Goal: Information Seeking & Learning: Understand process/instructions

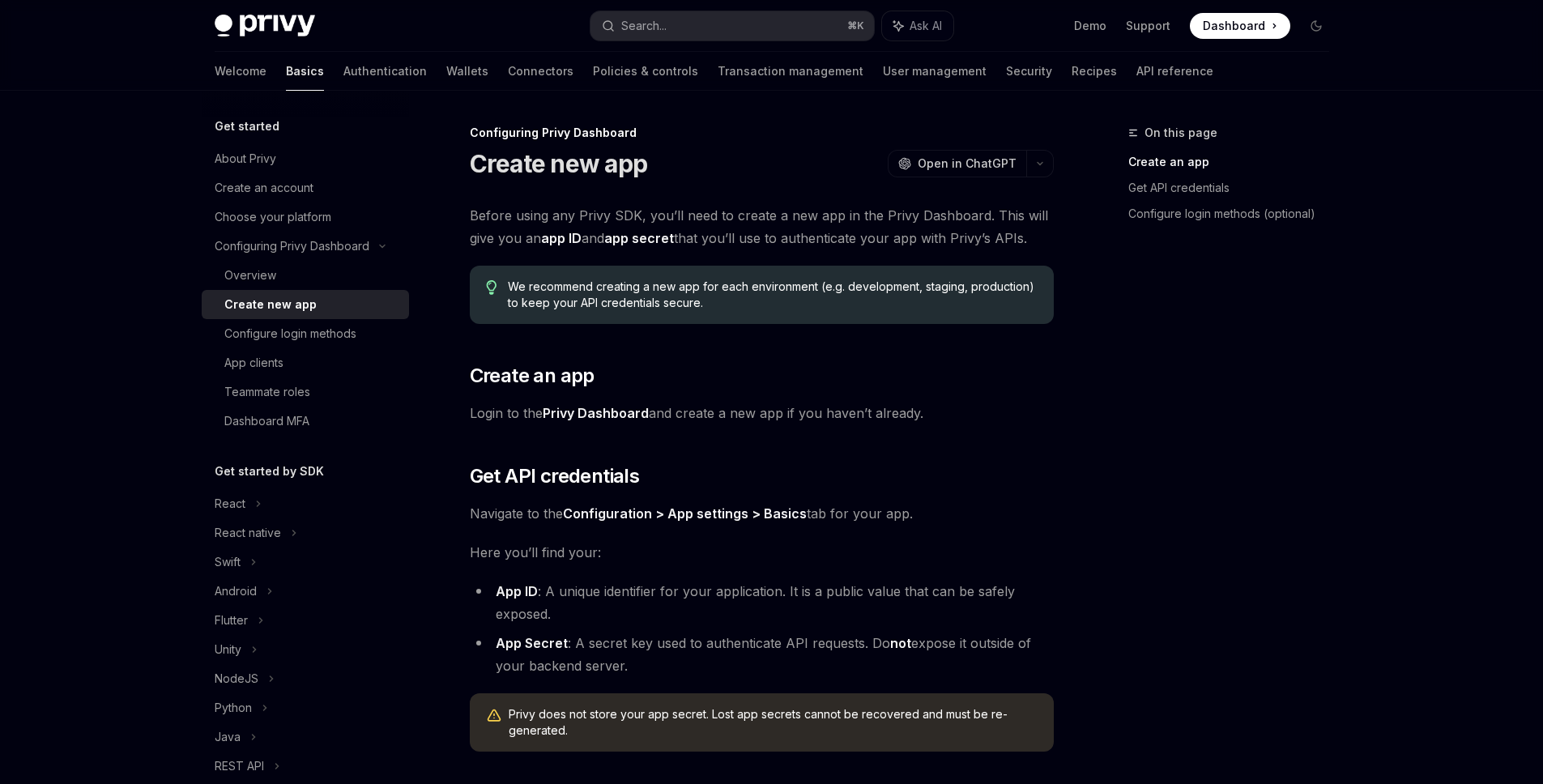
type textarea "*"
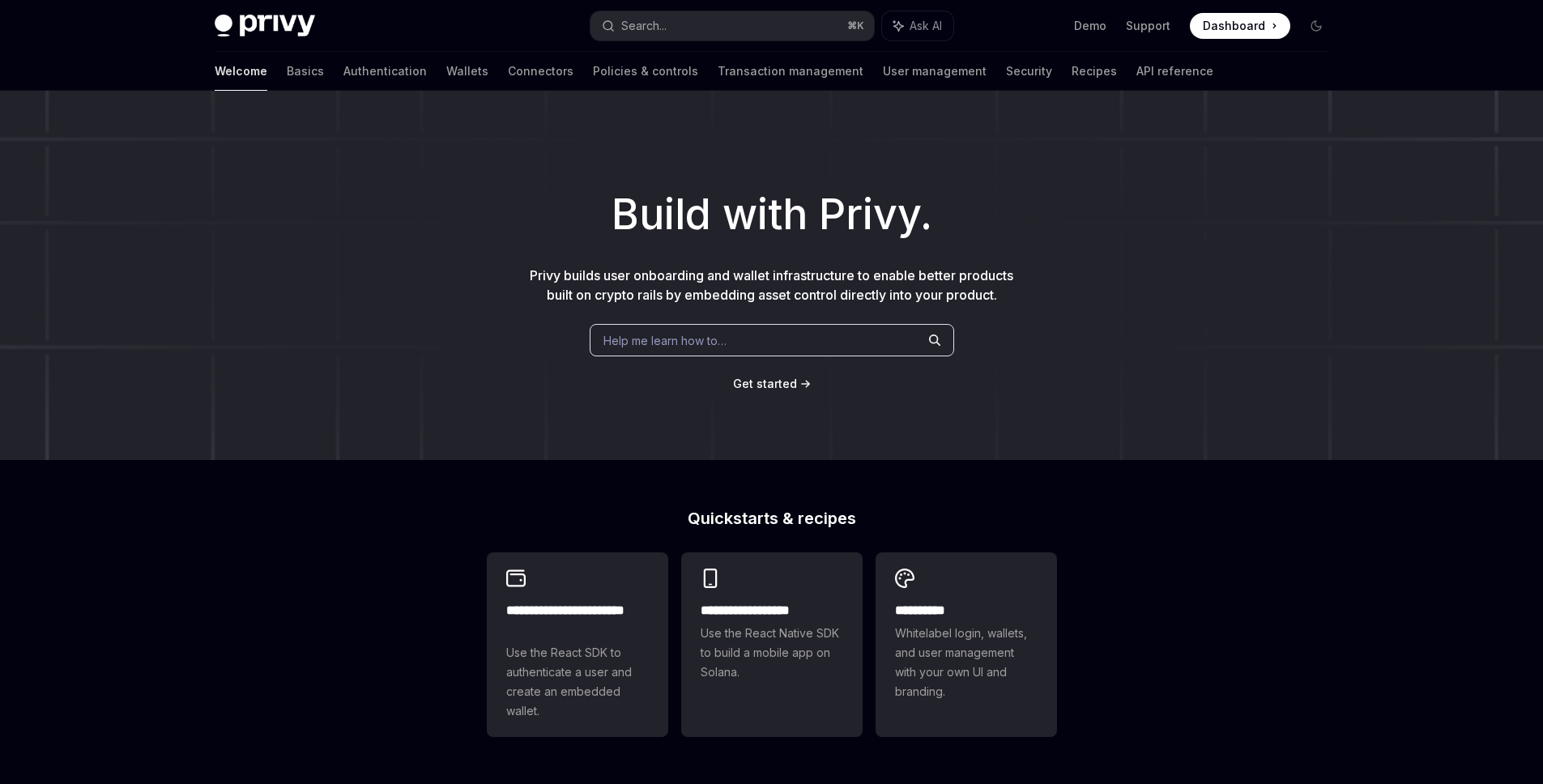
click at [788, 391] on span "Get started" at bounding box center [765, 384] width 64 height 14
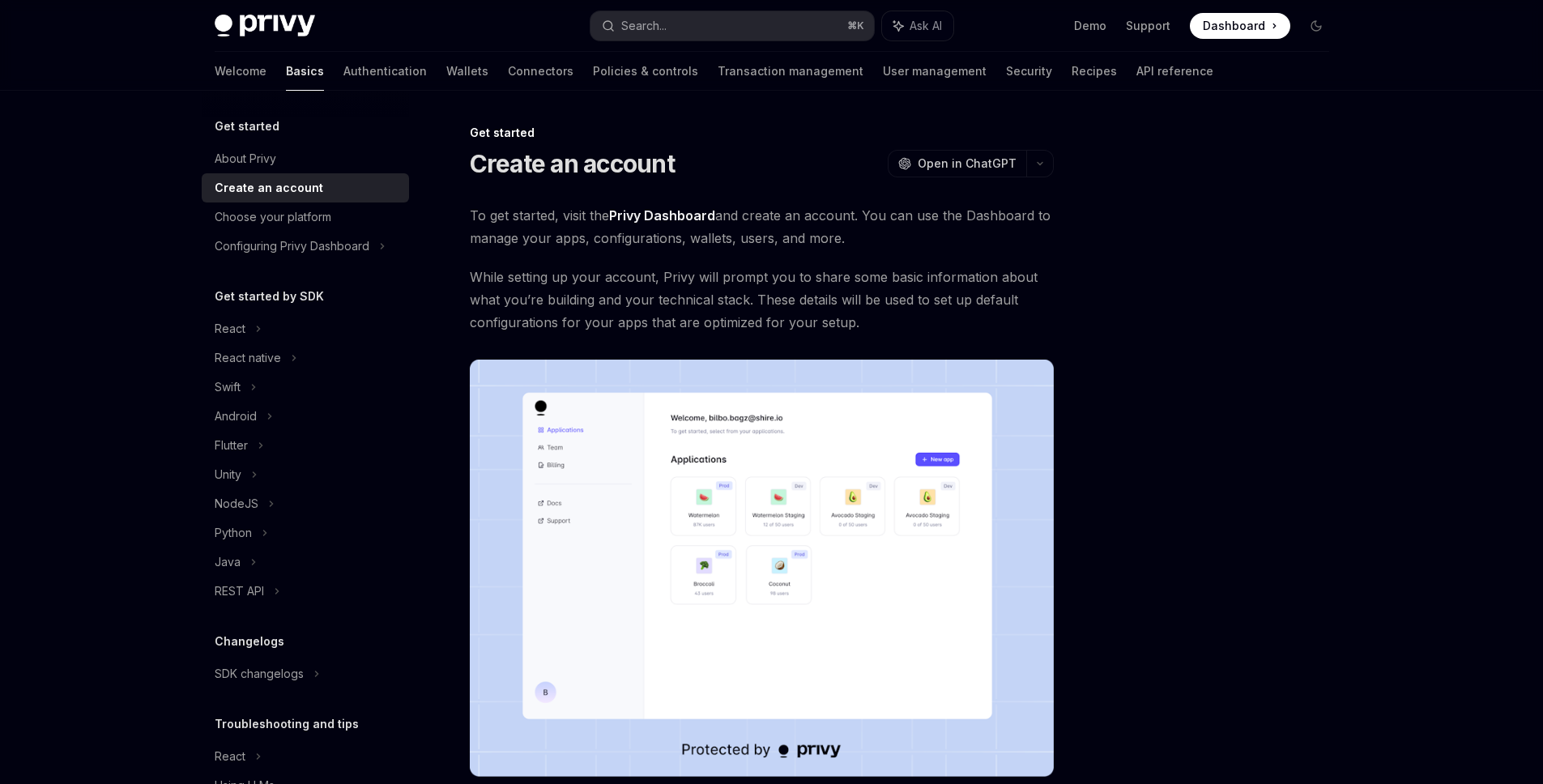
click at [680, 214] on link "Privy Dashboard" at bounding box center [662, 216] width 106 height 17
type textarea "*"
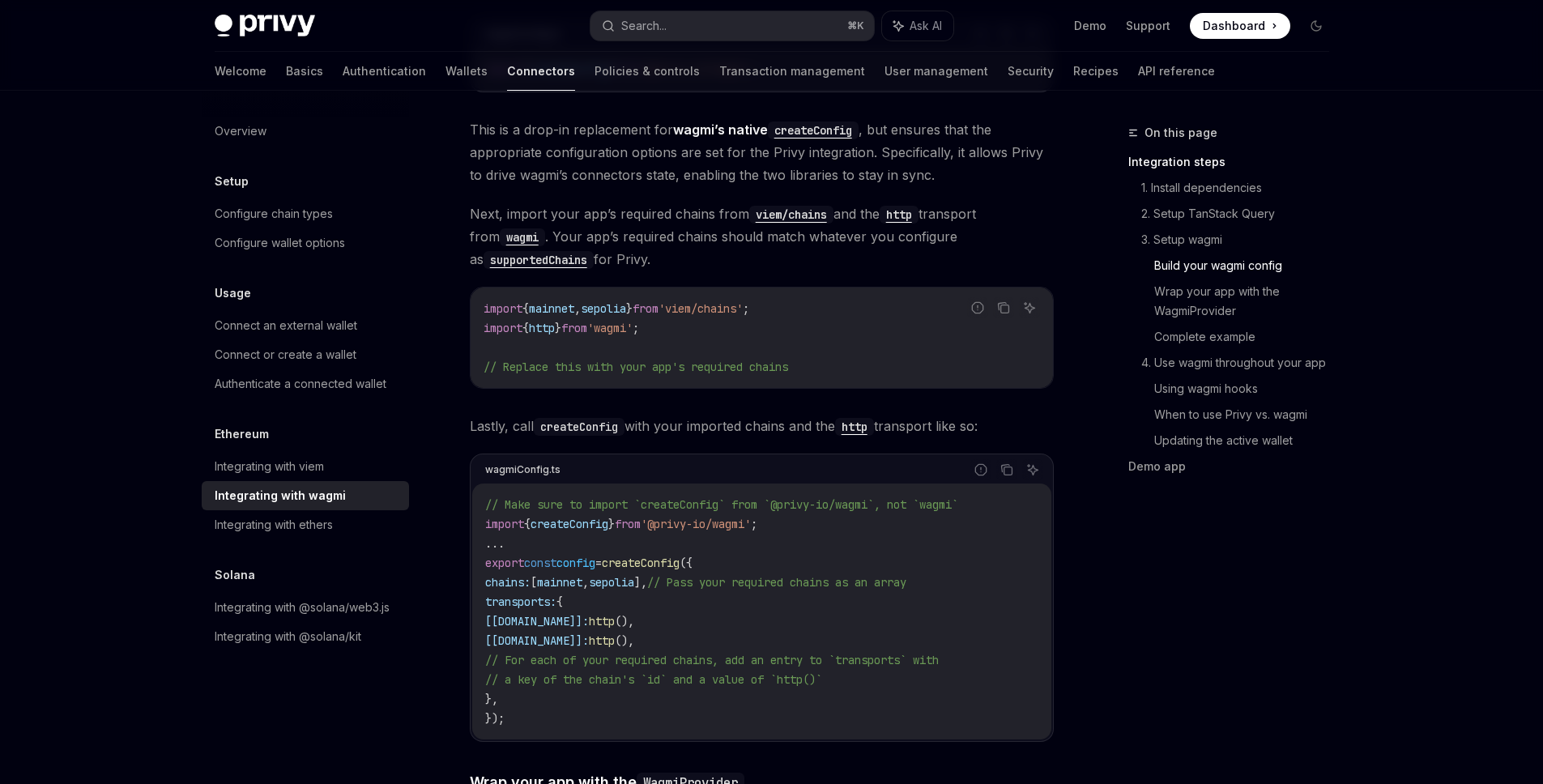
scroll to position [1541, 0]
click at [550, 320] on span "http" at bounding box center [542, 327] width 26 height 15
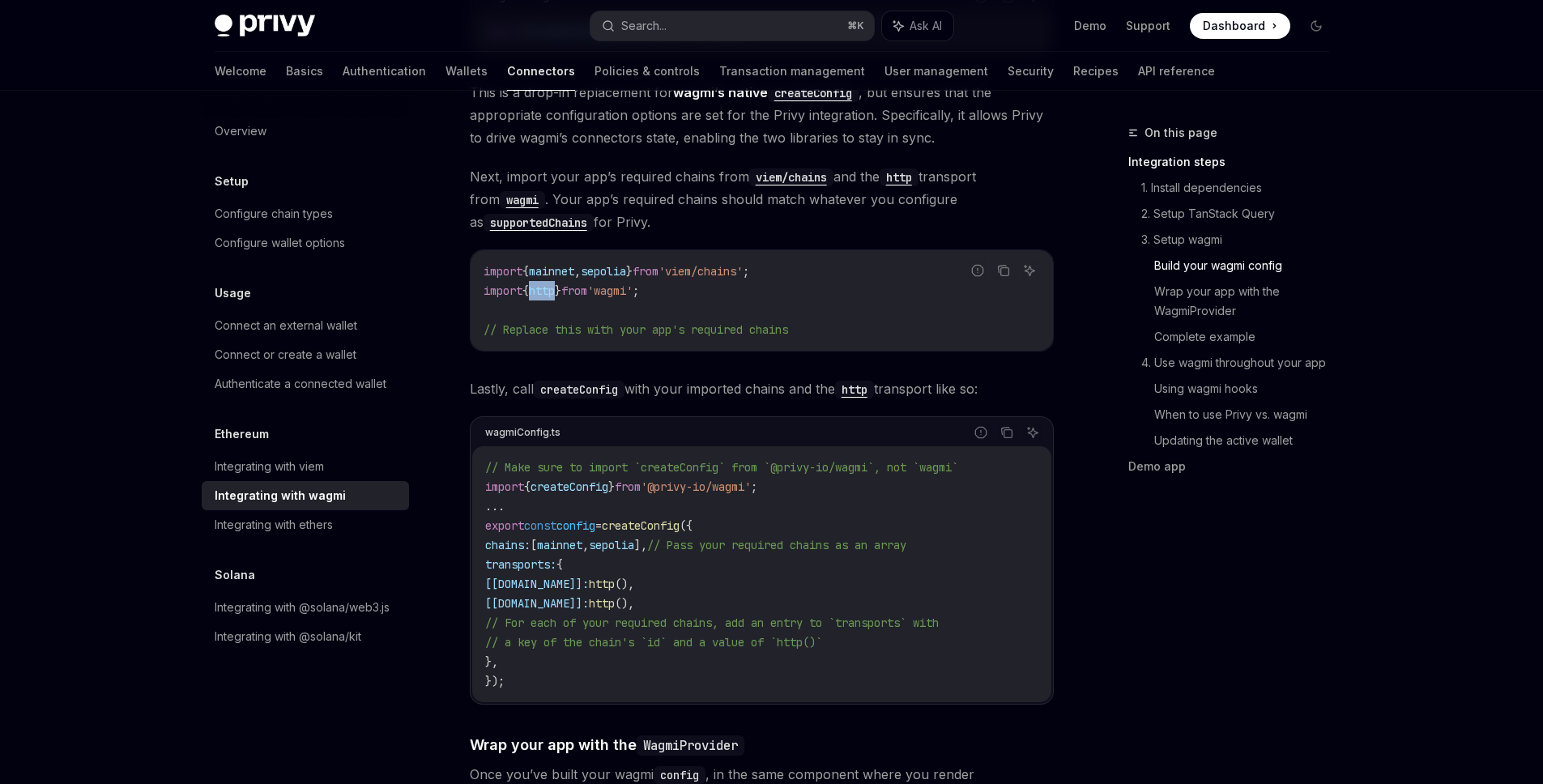
scroll to position [1579, 0]
click at [722, 376] on span "Lastly, call createConfig with your imported chains and the http transport like…" at bounding box center [762, 387] width 584 height 23
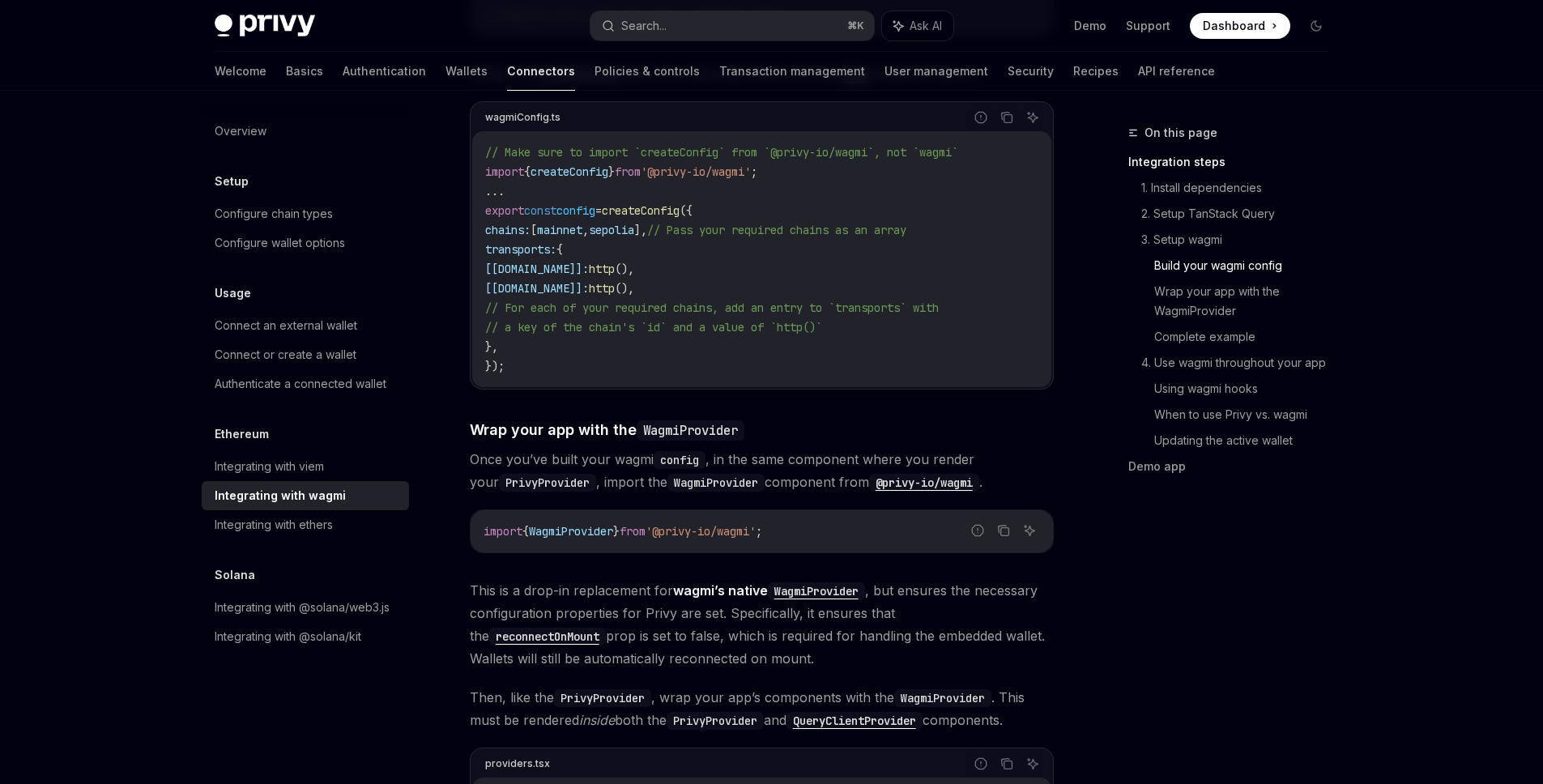
scroll to position [1887, 0]
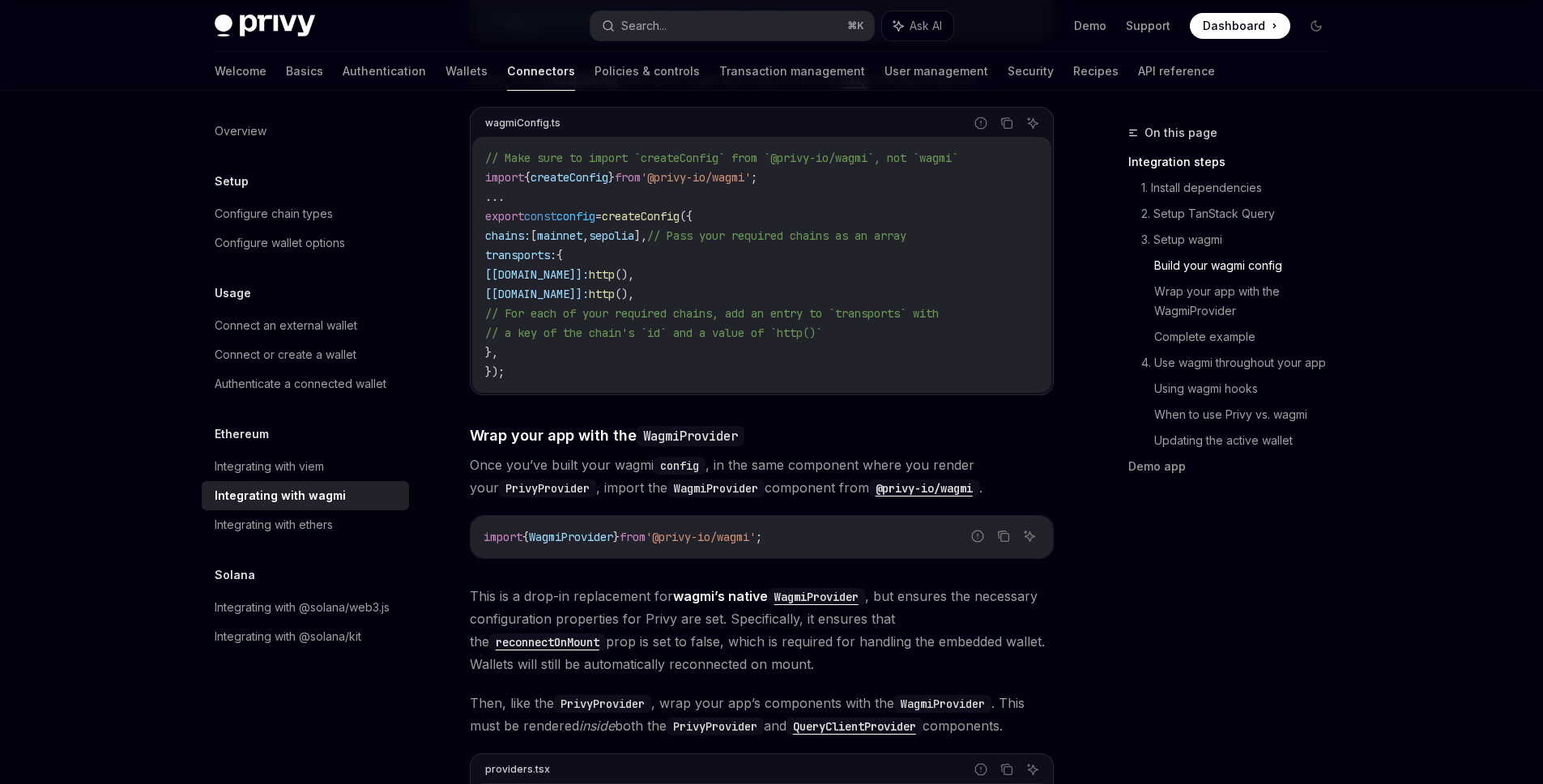
click at [679, 209] on span "createConfig" at bounding box center [640, 216] width 78 height 15
copy span "createConfig"
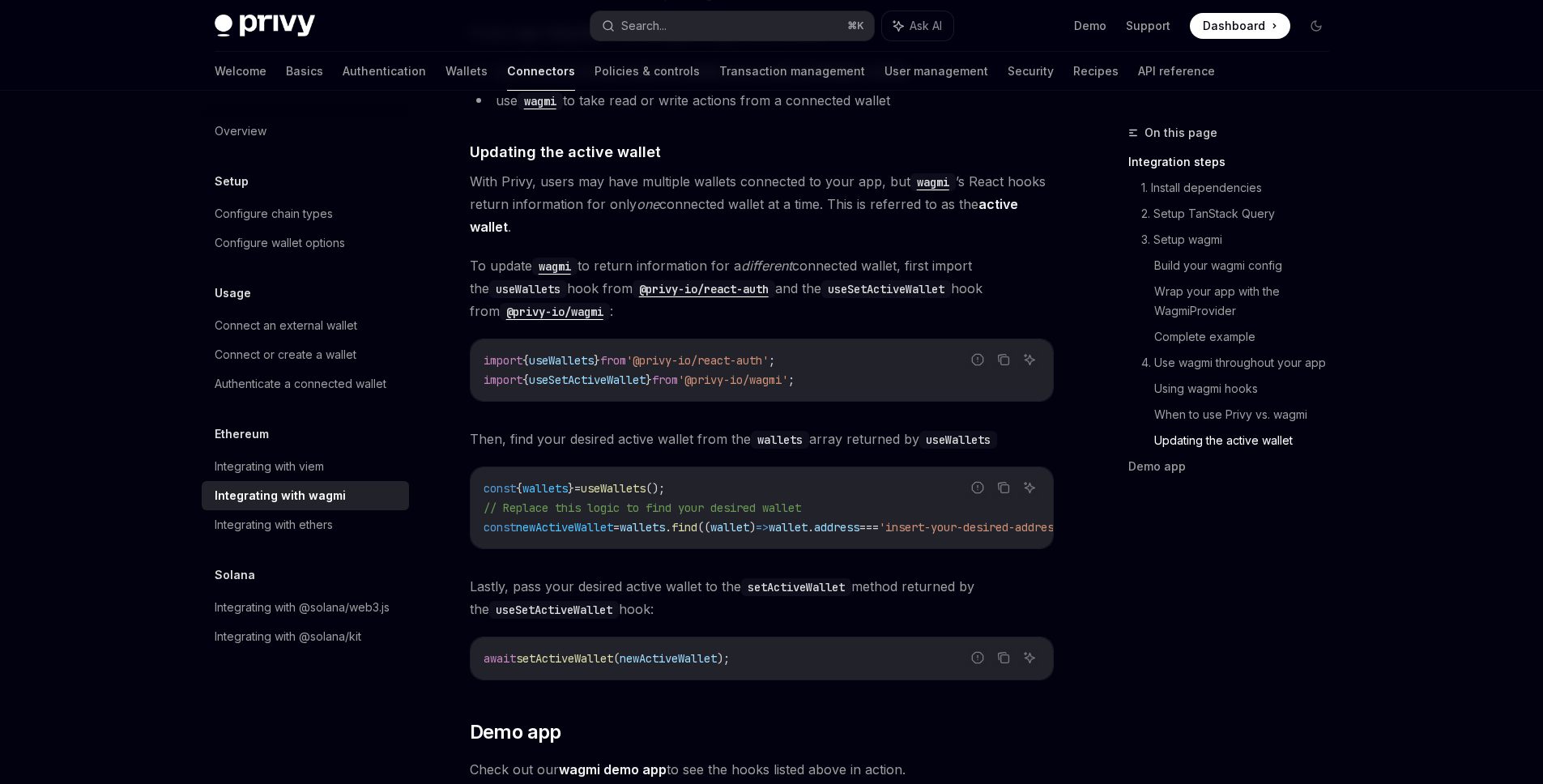
scroll to position [4304, 0]
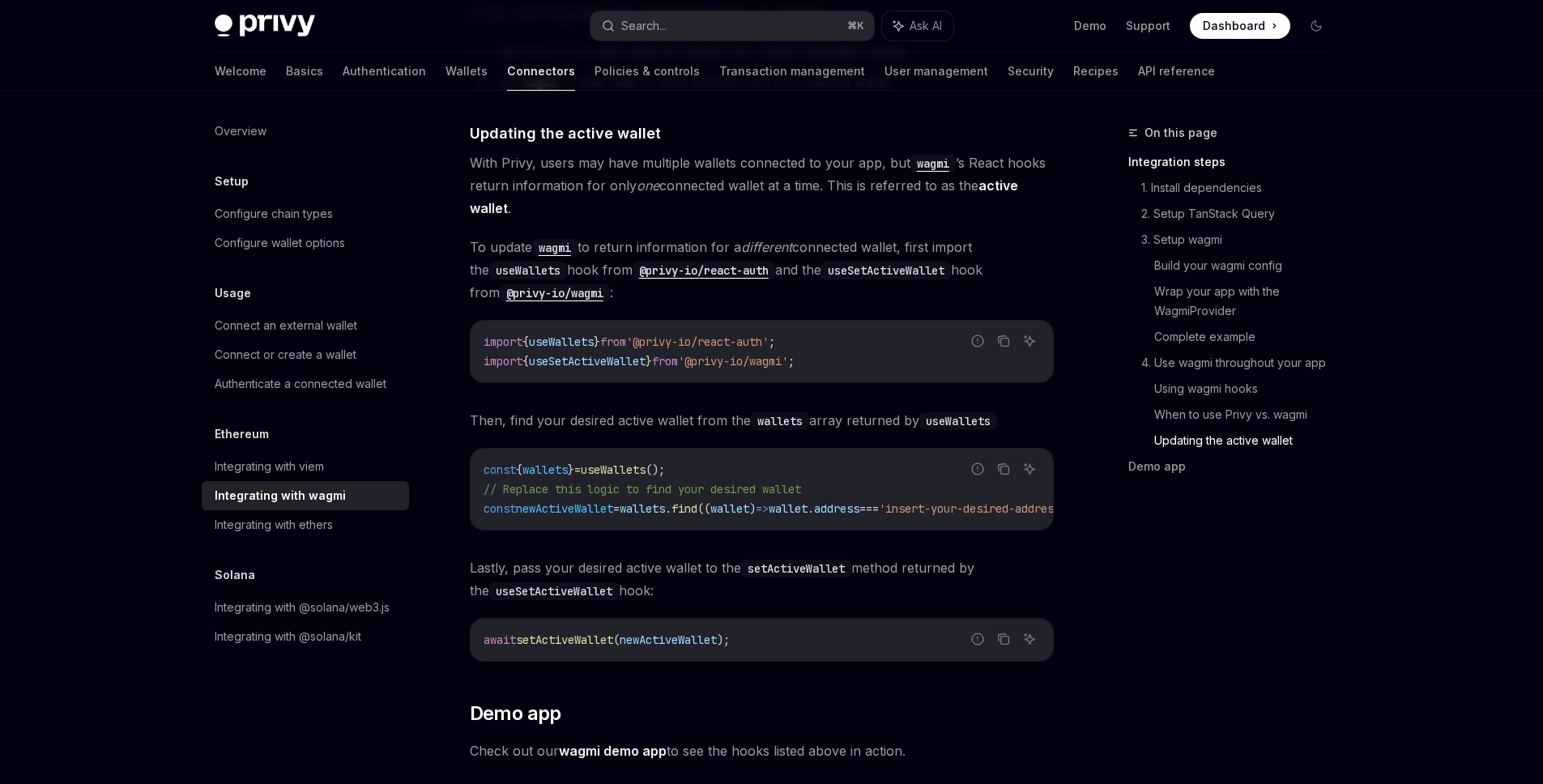
click at [575, 335] on span "useWallets" at bounding box center [561, 342] width 65 height 15
click at [585, 335] on span "useWallets" at bounding box center [561, 342] width 65 height 15
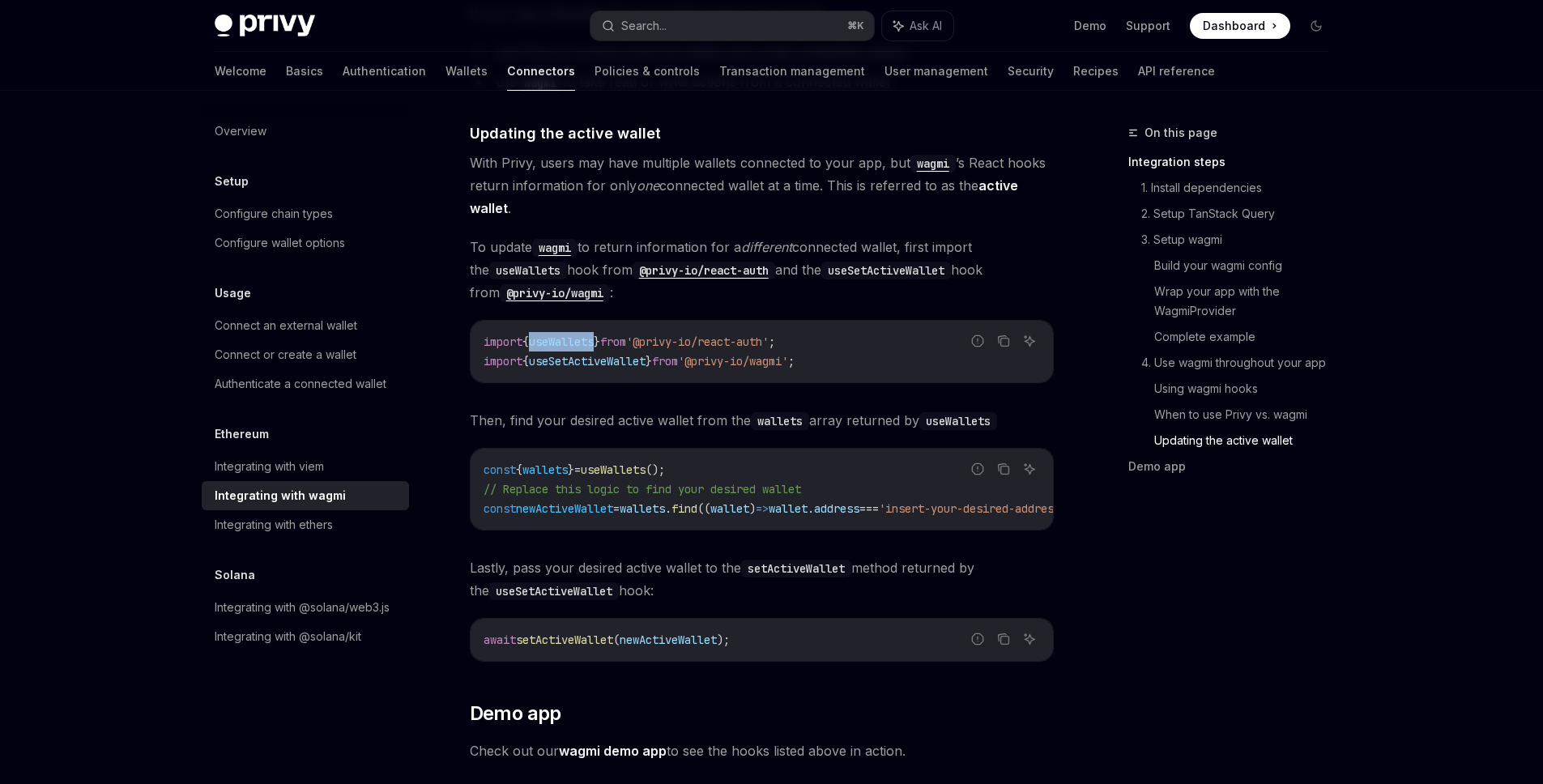
copy span "useWallets"
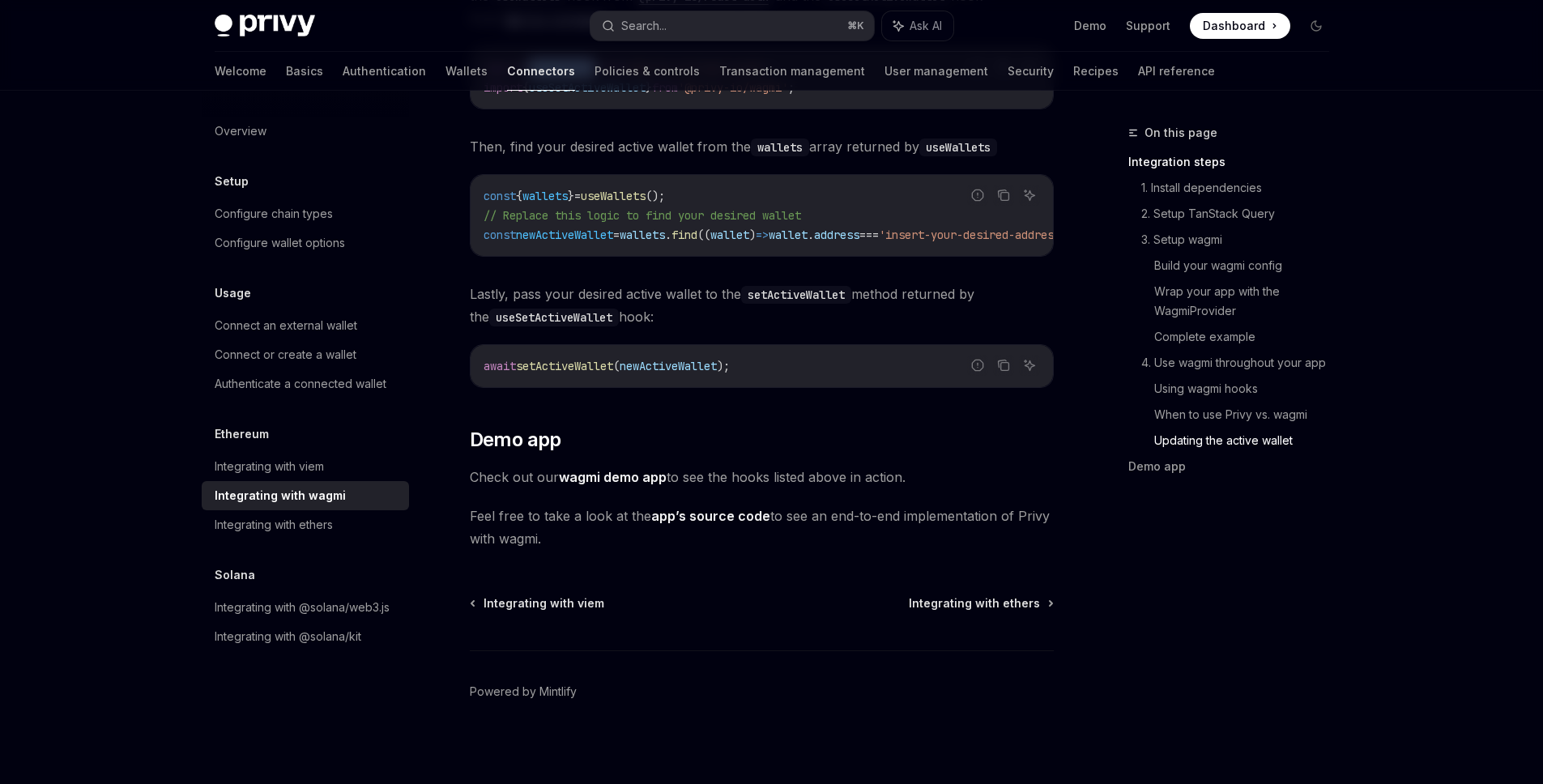
scroll to position [4578, 0]
type textarea "*"
